Goal: Task Accomplishment & Management: Manage account settings

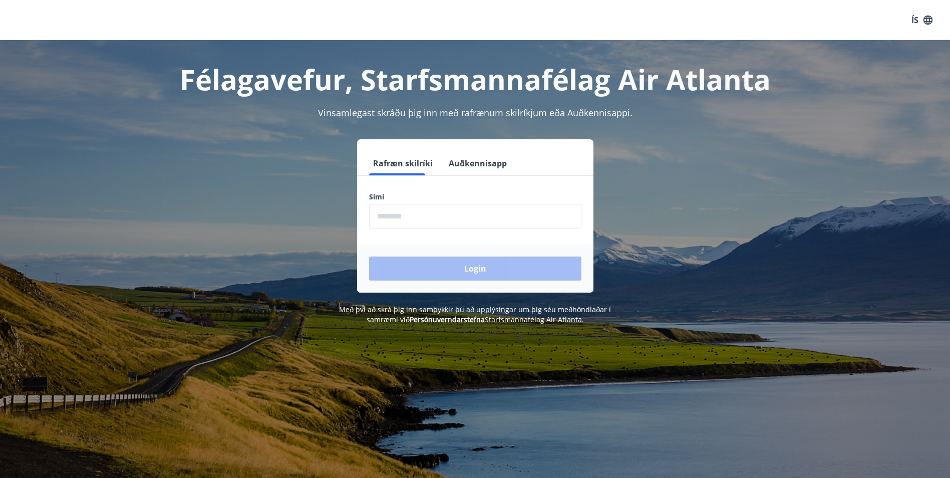
click at [467, 223] on input "phone" at bounding box center [475, 216] width 212 height 25
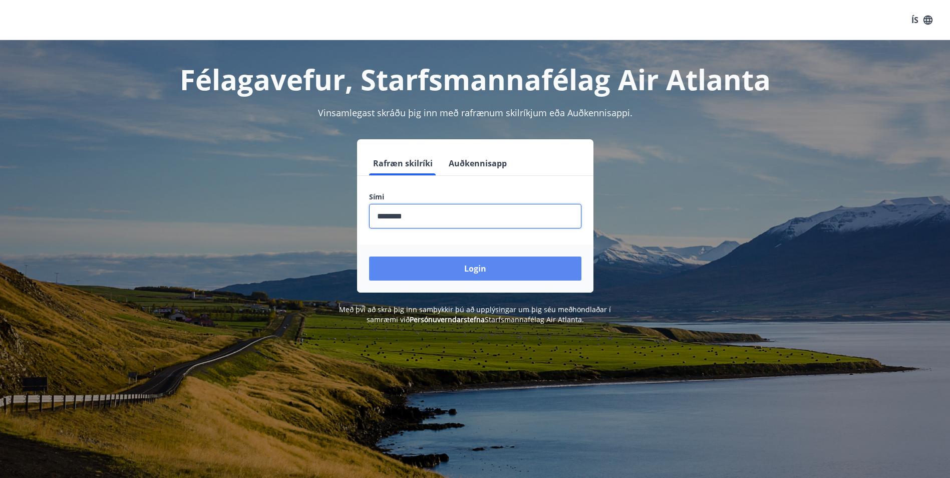
type input "********"
click at [498, 271] on button "Login" at bounding box center [475, 268] width 212 height 24
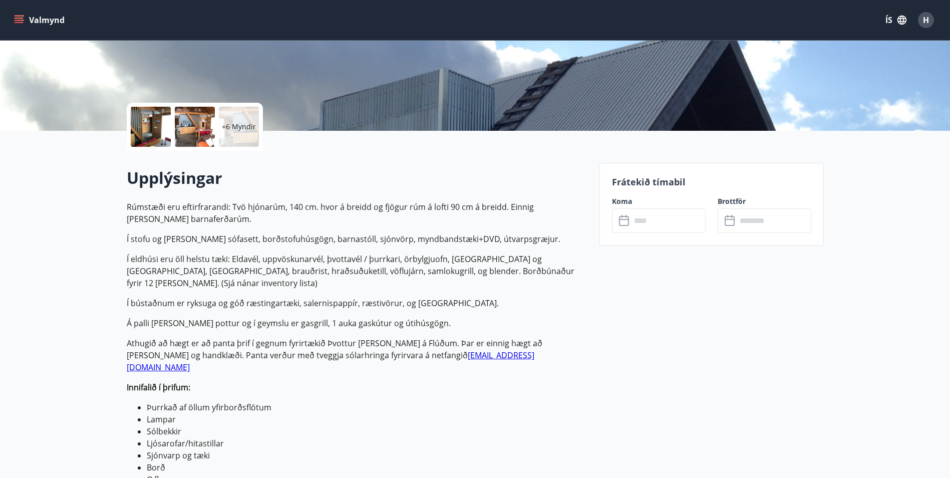
scroll to position [50, 0]
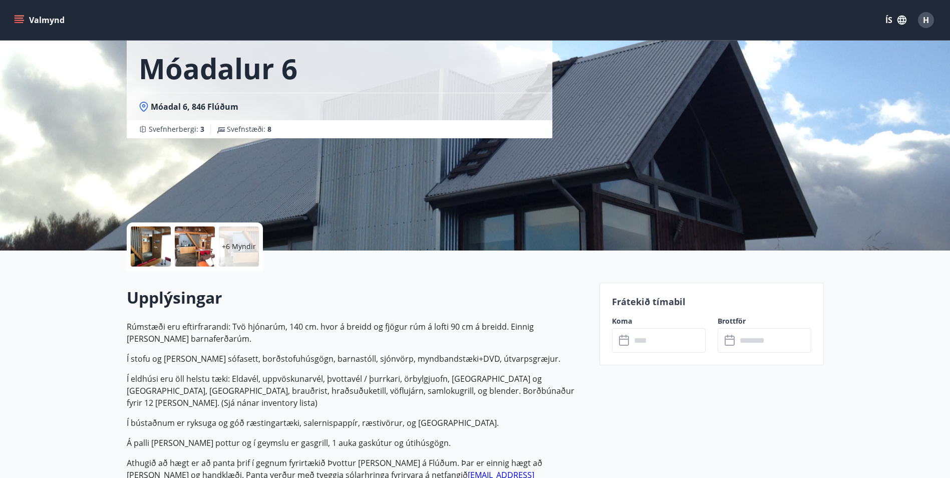
click at [687, 342] on input "text" at bounding box center [668, 340] width 75 height 25
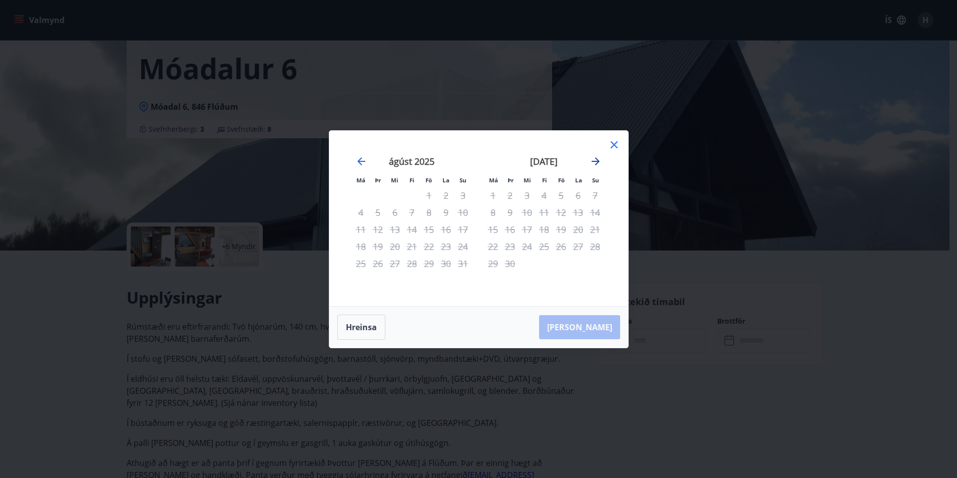
click at [595, 160] on icon "Move forward to switch to the next month." at bounding box center [596, 161] width 12 height 12
click at [593, 161] on icon "Move forward to switch to the next month." at bounding box center [596, 161] width 8 height 8
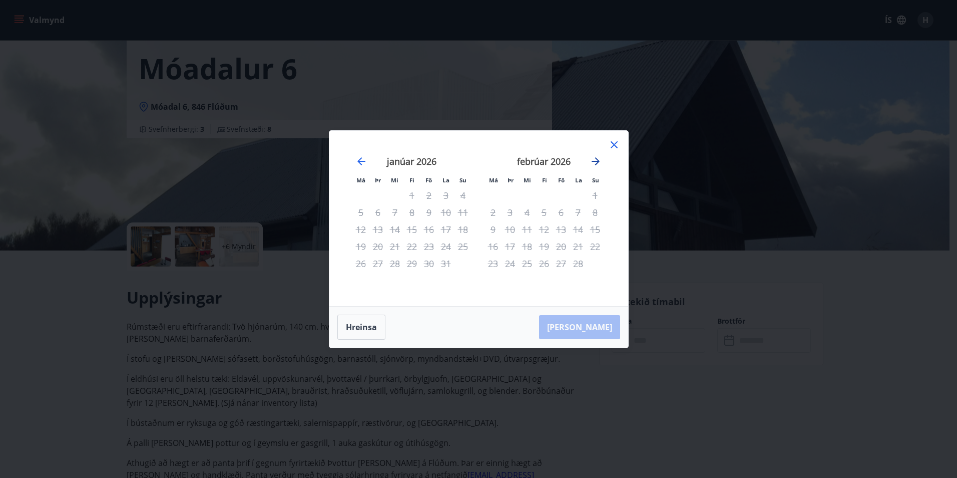
click at [596, 161] on icon "Move forward to switch to the next month." at bounding box center [596, 161] width 8 height 8
click at [613, 144] on icon at bounding box center [614, 144] width 7 height 7
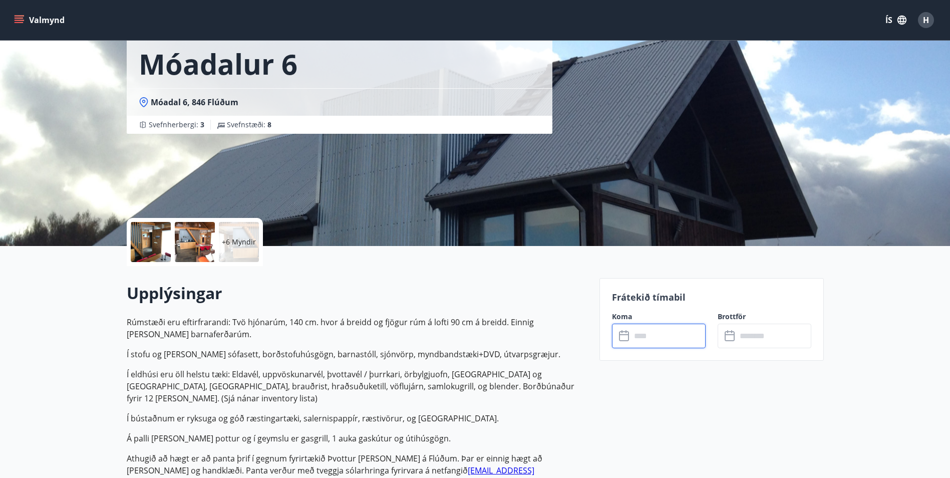
scroll to position [0, 0]
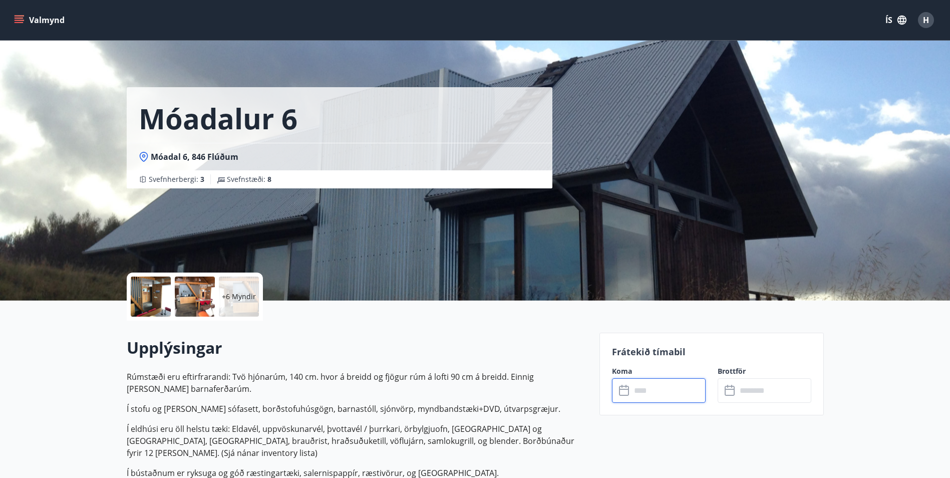
click at [15, 21] on icon "menu" at bounding box center [20, 20] width 11 height 1
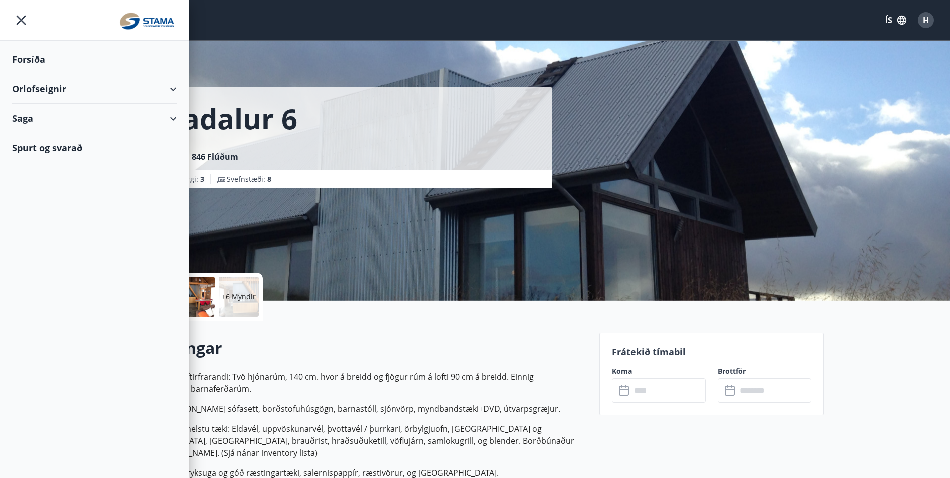
click at [74, 149] on div "Spurt og svarað" at bounding box center [94, 147] width 165 height 29
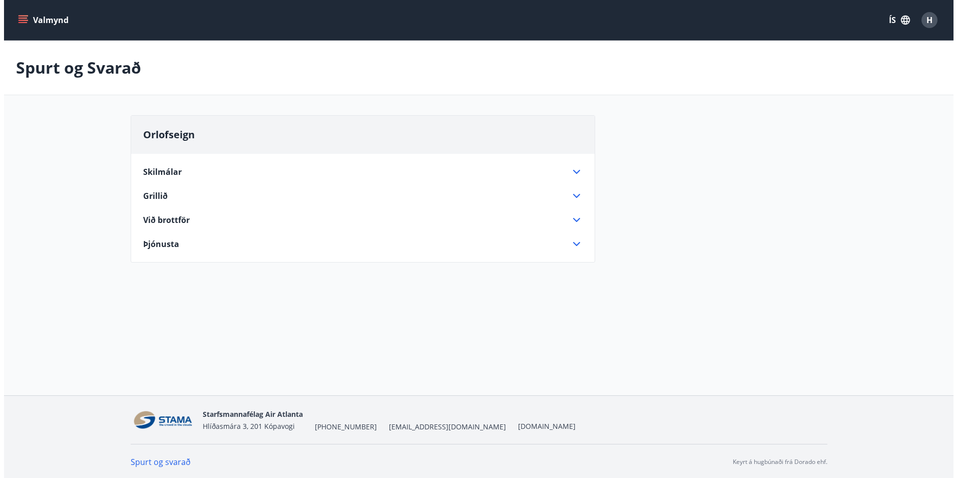
scroll to position [2, 0]
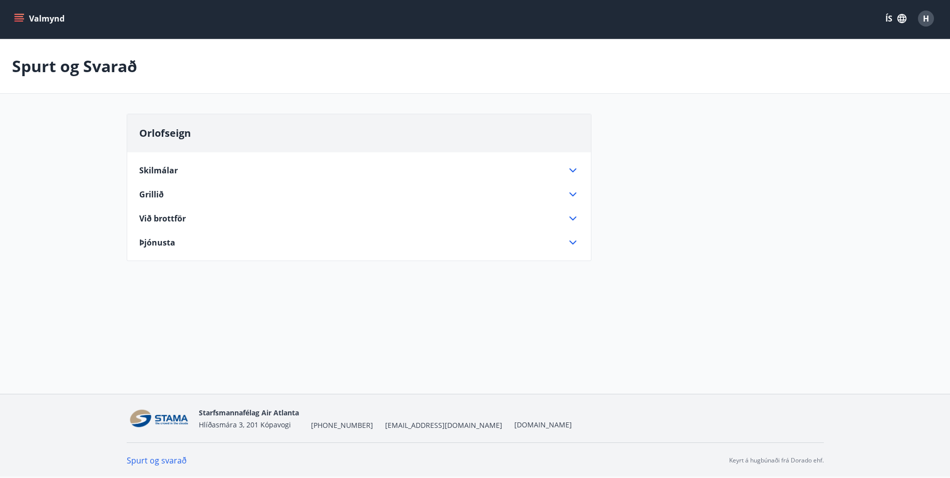
click at [20, 12] on button "Valmynd" at bounding box center [40, 19] width 57 height 18
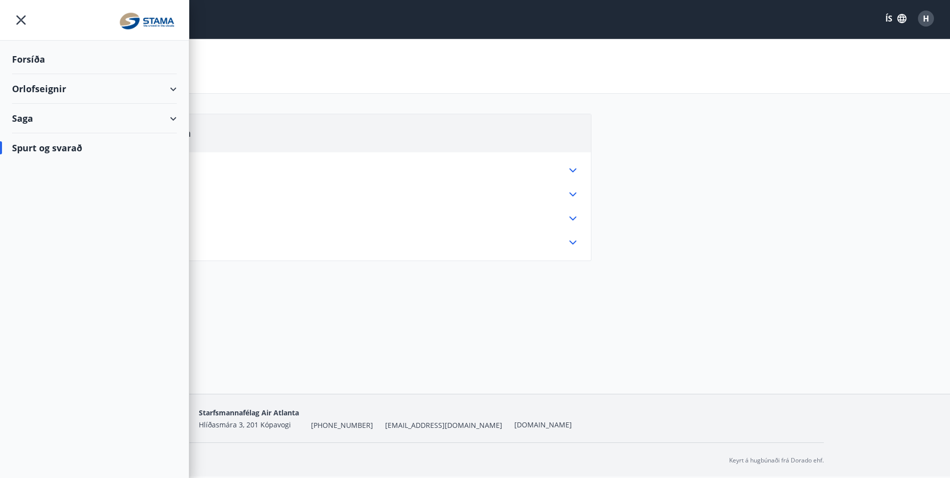
click at [63, 120] on div "Saga" at bounding box center [94, 119] width 165 height 30
drag, startPoint x: 681, startPoint y: 73, endPoint x: 687, endPoint y: 70, distance: 7.0
click at [685, 71] on div "Spurt og Svarað" at bounding box center [475, 66] width 950 height 55
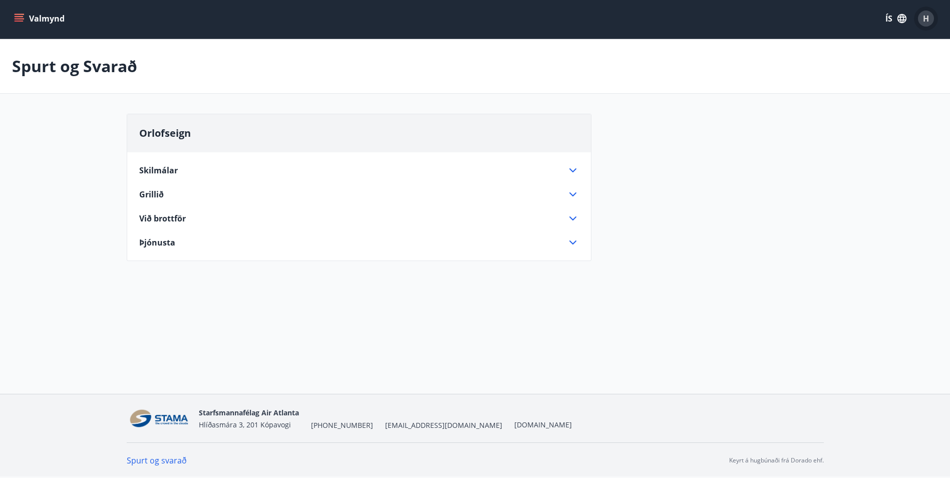
click at [928, 20] on span "H" at bounding box center [926, 18] width 6 height 11
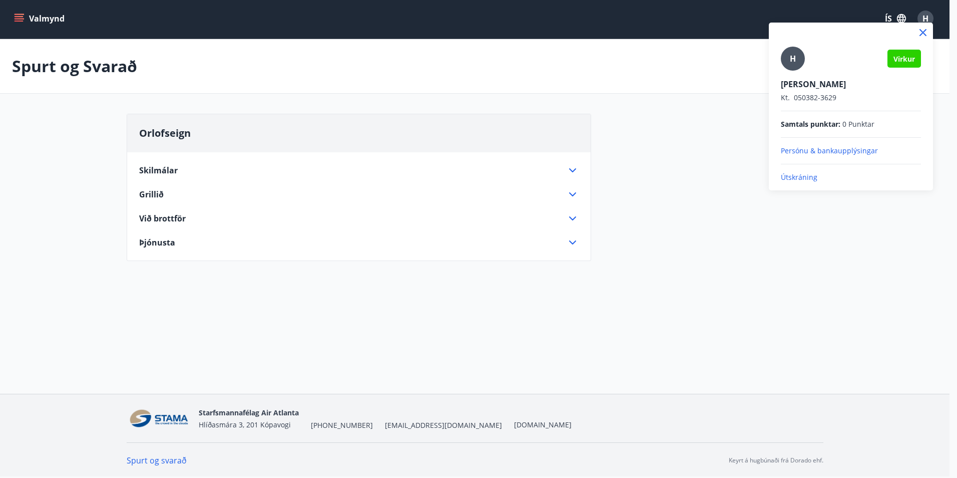
click at [928, 34] on icon at bounding box center [923, 33] width 12 height 12
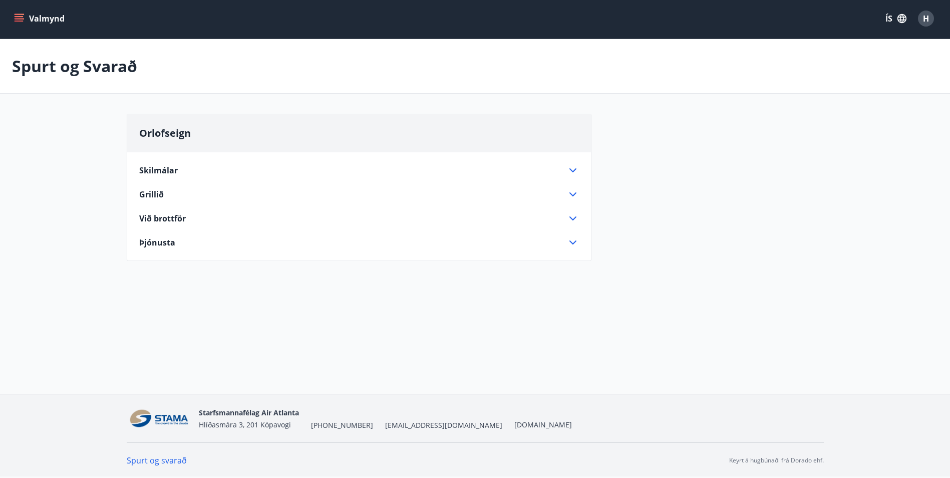
click at [16, 17] on icon "menu" at bounding box center [19, 16] width 9 height 1
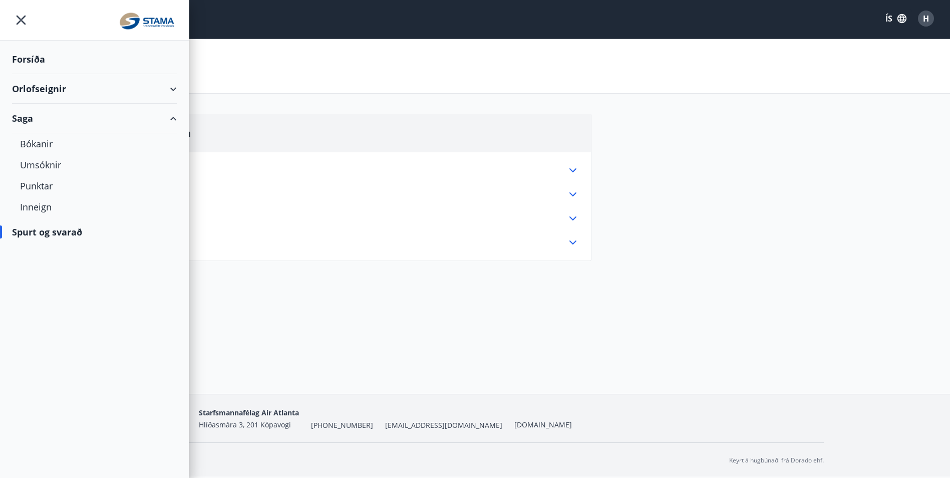
click at [929, 23] on span "H" at bounding box center [926, 18] width 6 height 11
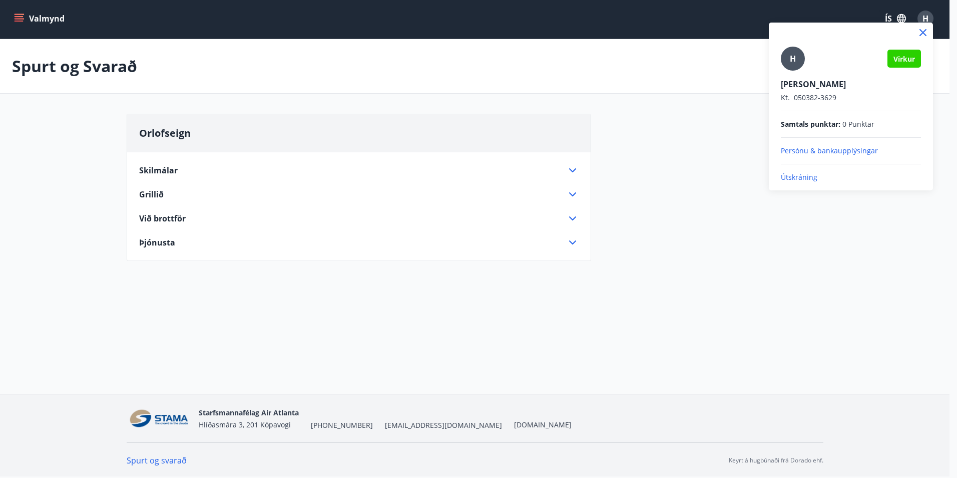
click at [798, 176] on p "Útskráning" at bounding box center [851, 177] width 140 height 10
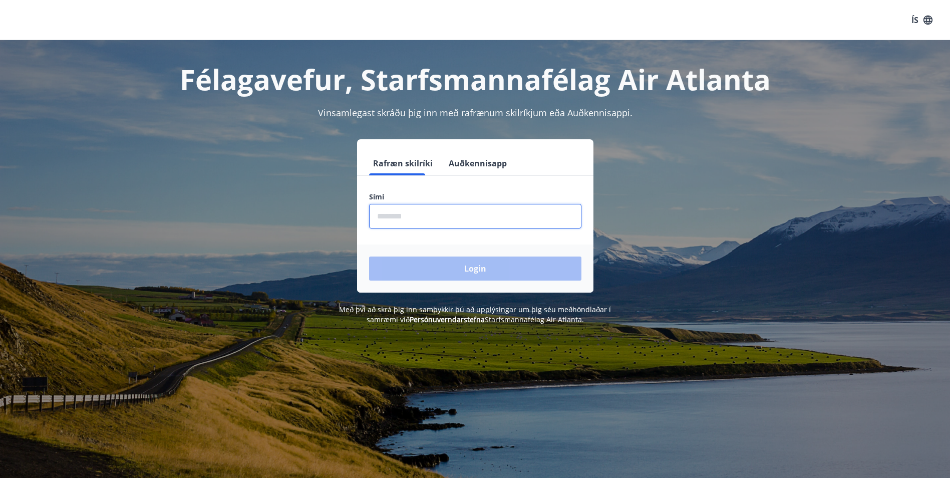
click at [463, 216] on input "phone" at bounding box center [475, 216] width 212 height 25
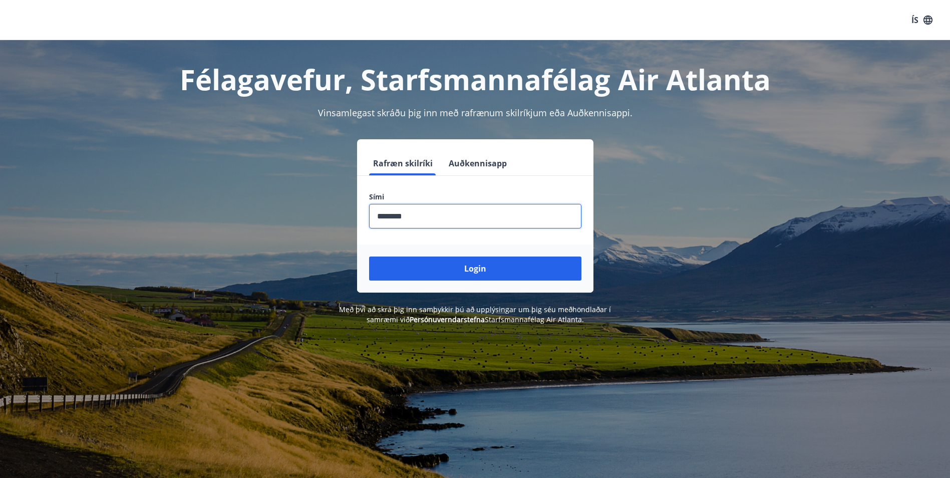
type input "********"
click at [369, 256] on button "Login" at bounding box center [475, 268] width 212 height 24
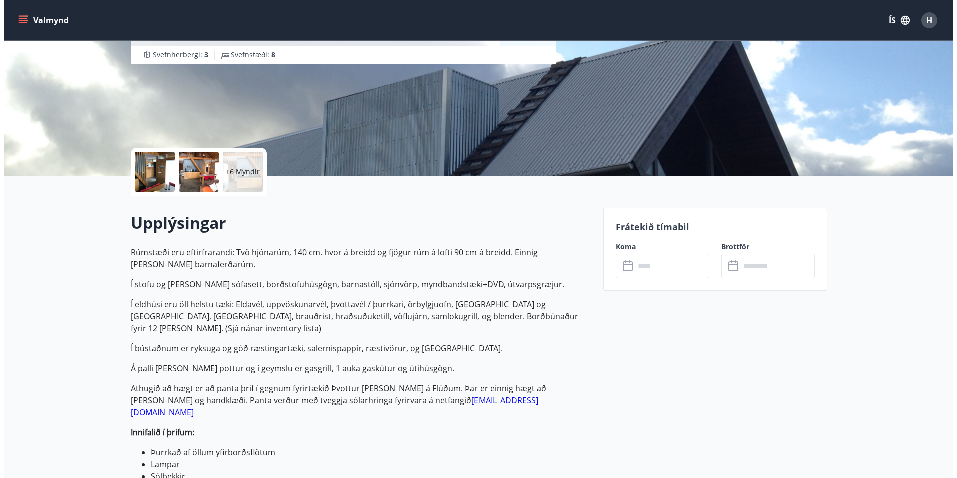
scroll to position [100, 0]
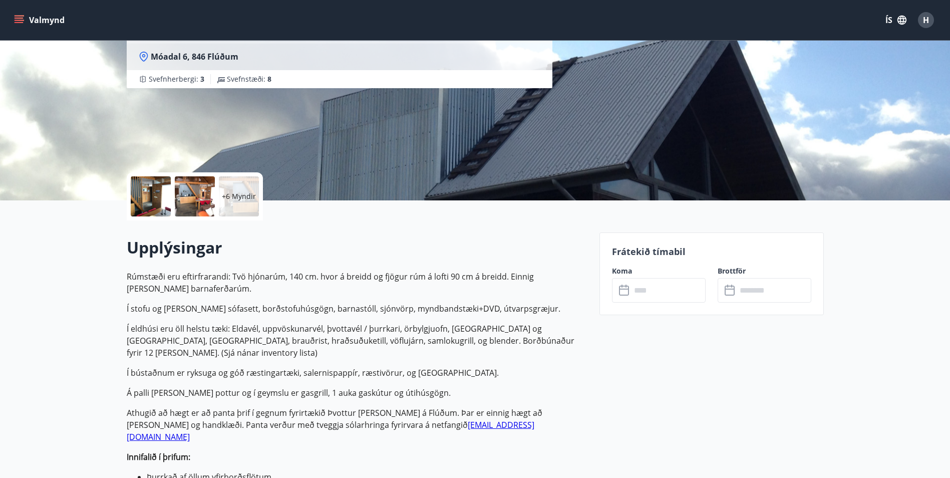
click at [636, 290] on input "text" at bounding box center [668, 290] width 75 height 25
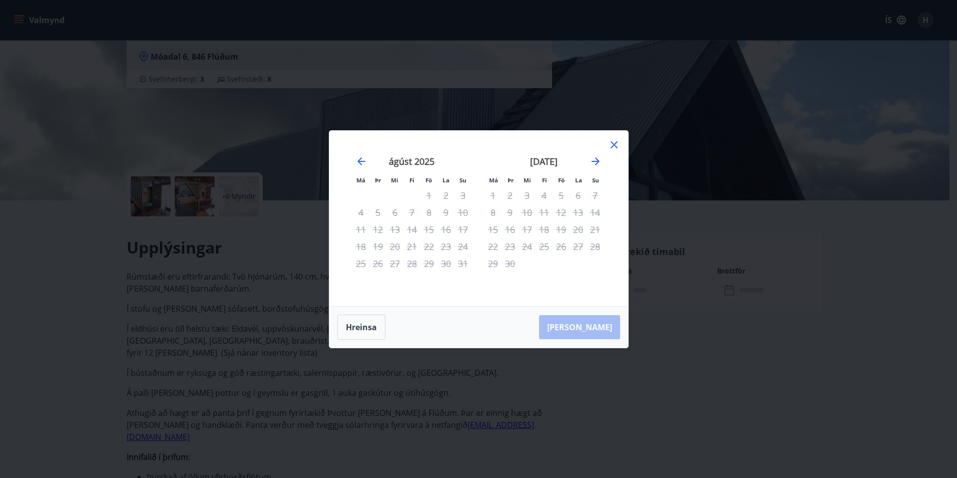
click at [618, 145] on icon at bounding box center [614, 145] width 12 height 12
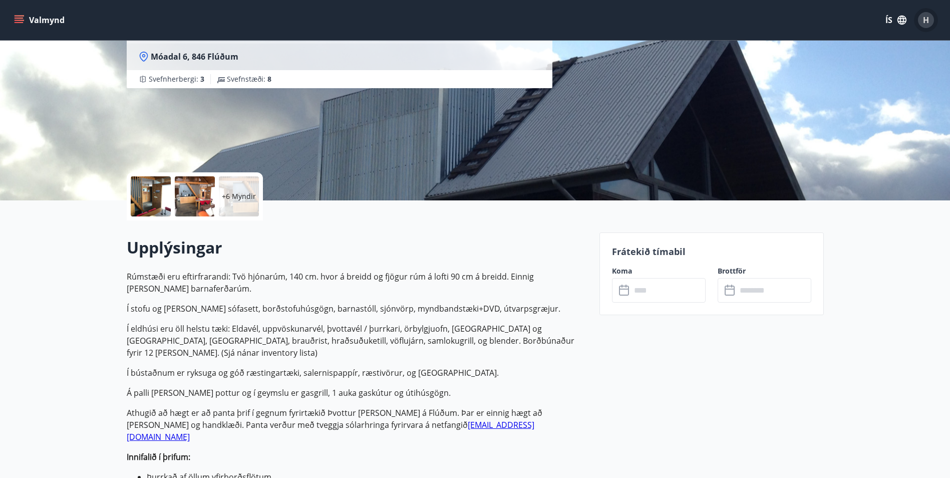
click at [933, 22] on div "H" at bounding box center [926, 20] width 16 height 16
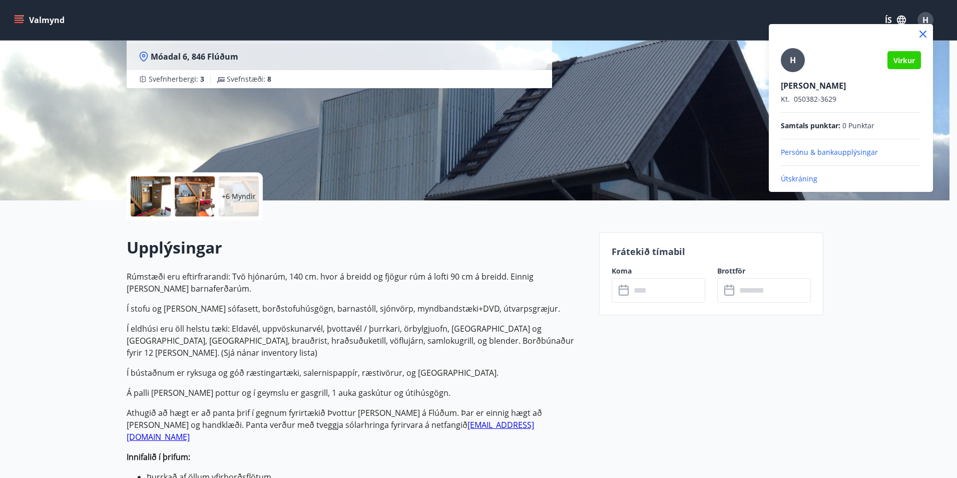
click at [791, 173] on div "[PERSON_NAME] Kt. 050382-3629 Samtals punktar : 0 Punktar Persónu & bankaupplýs…" at bounding box center [851, 116] width 140 height 136
click at [792, 176] on p "Útskráning" at bounding box center [851, 179] width 140 height 10
